Goal: Task Accomplishment & Management: Use online tool/utility

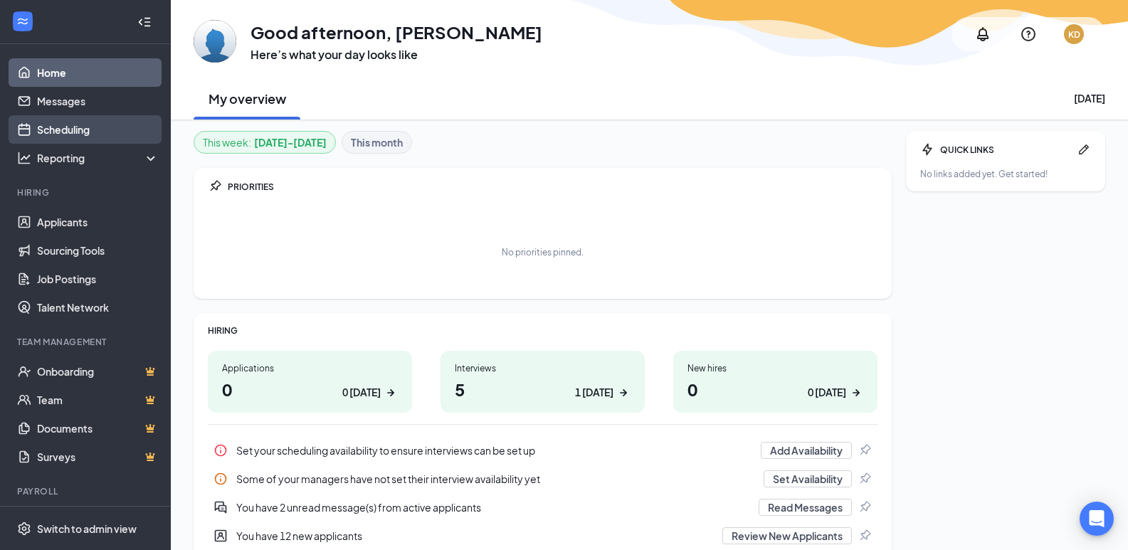
click at [91, 121] on link "Scheduling" at bounding box center [98, 129] width 122 height 28
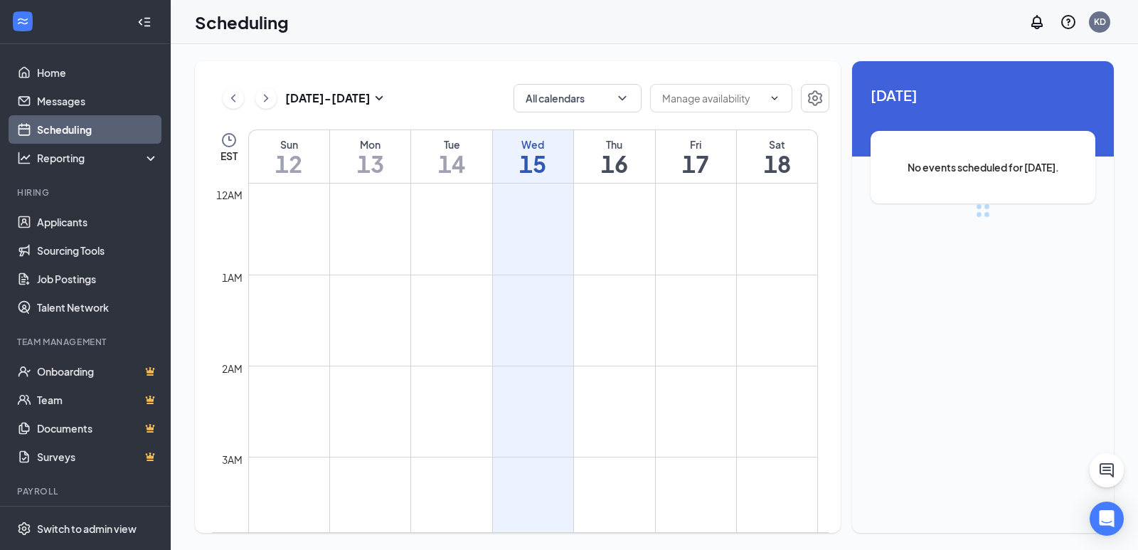
scroll to position [699, 0]
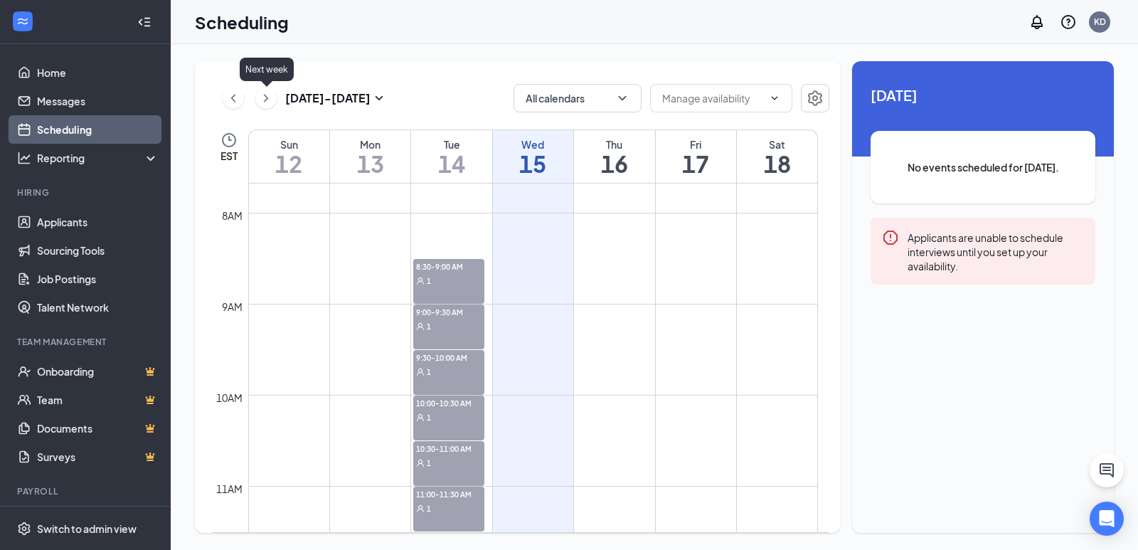
click at [268, 104] on icon "ChevronRight" at bounding box center [266, 98] width 14 height 17
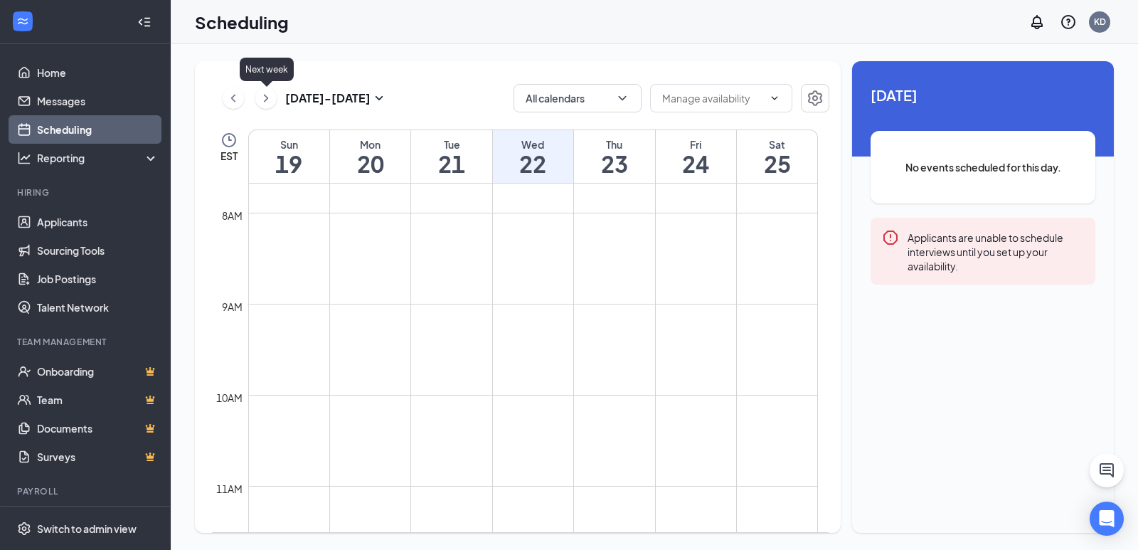
click at [264, 105] on icon "ChevronRight" at bounding box center [266, 98] width 14 height 17
